Goal: Information Seeking & Learning: Learn about a topic

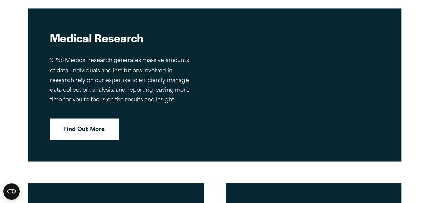
scroll to position [1869, 0]
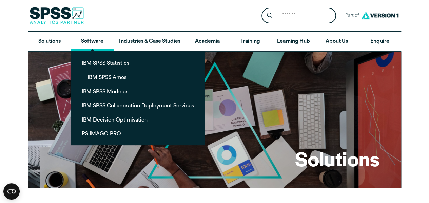
click at [85, 38] on link "Software" at bounding box center [92, 42] width 43 height 20
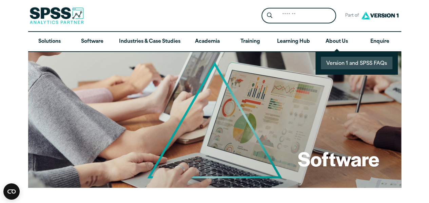
click at [339, 63] on link "Version 1 and SPSS FAQs" at bounding box center [357, 63] width 72 height 13
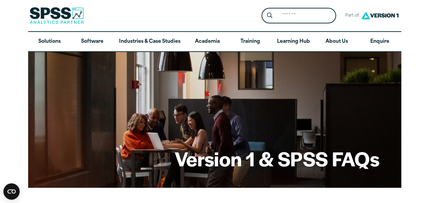
click at [380, 13] on img at bounding box center [380, 15] width 41 height 13
click at [351, 16] on span "Part of" at bounding box center [351, 16] width 18 height 10
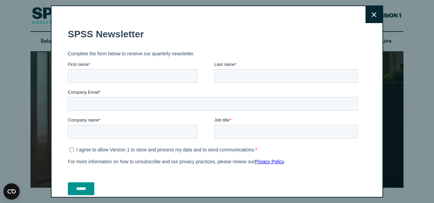
click at [369, 14] on button "Close" at bounding box center [374, 14] width 17 height 17
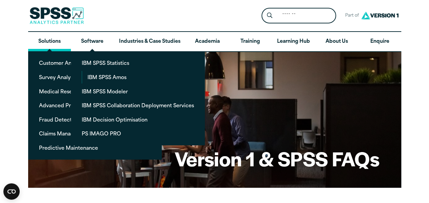
click at [46, 43] on link "Solutions" at bounding box center [49, 42] width 43 height 20
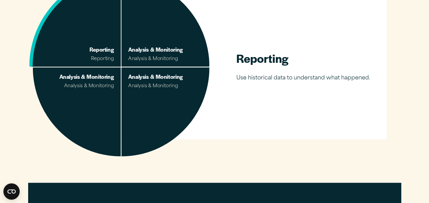
scroll to position [498, 0]
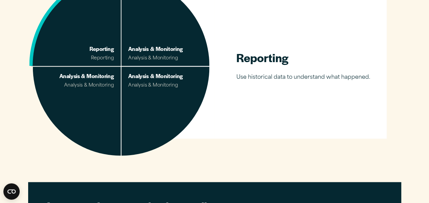
click at [115, 87] on span at bounding box center [77, 110] width 88 height 89
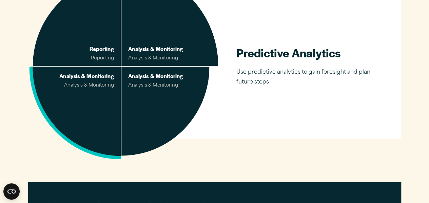
click at [180, 56] on span "Analysis & Monitoring" at bounding box center [161, 58] width 66 height 5
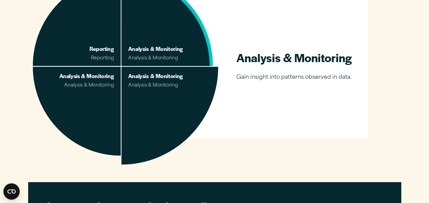
click at [172, 78] on span "Analysis & Monitoring" at bounding box center [161, 76] width 66 height 8
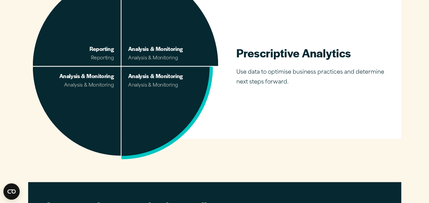
click at [133, 51] on span "Analysis & Monitoring" at bounding box center [161, 48] width 66 height 8
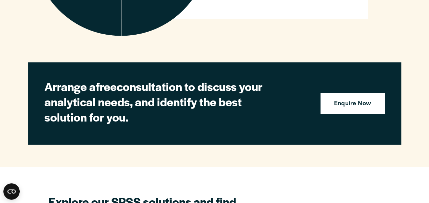
scroll to position [617, 0]
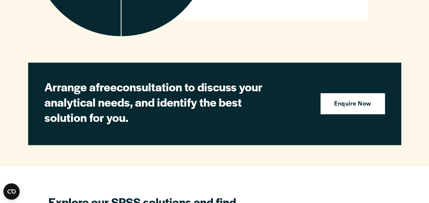
drag, startPoint x: 135, startPoint y: 62, endPoint x: 274, endPoint y: 101, distance: 144.6
click at [274, 101] on h2 "Arrange a free consultation to discuss your analytical needs, and identify the …" at bounding box center [162, 102] width 237 height 46
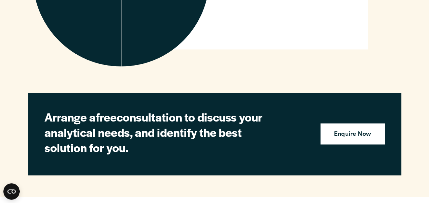
scroll to position [518, 0]
